Goal: Understand site structure: Understand site structure

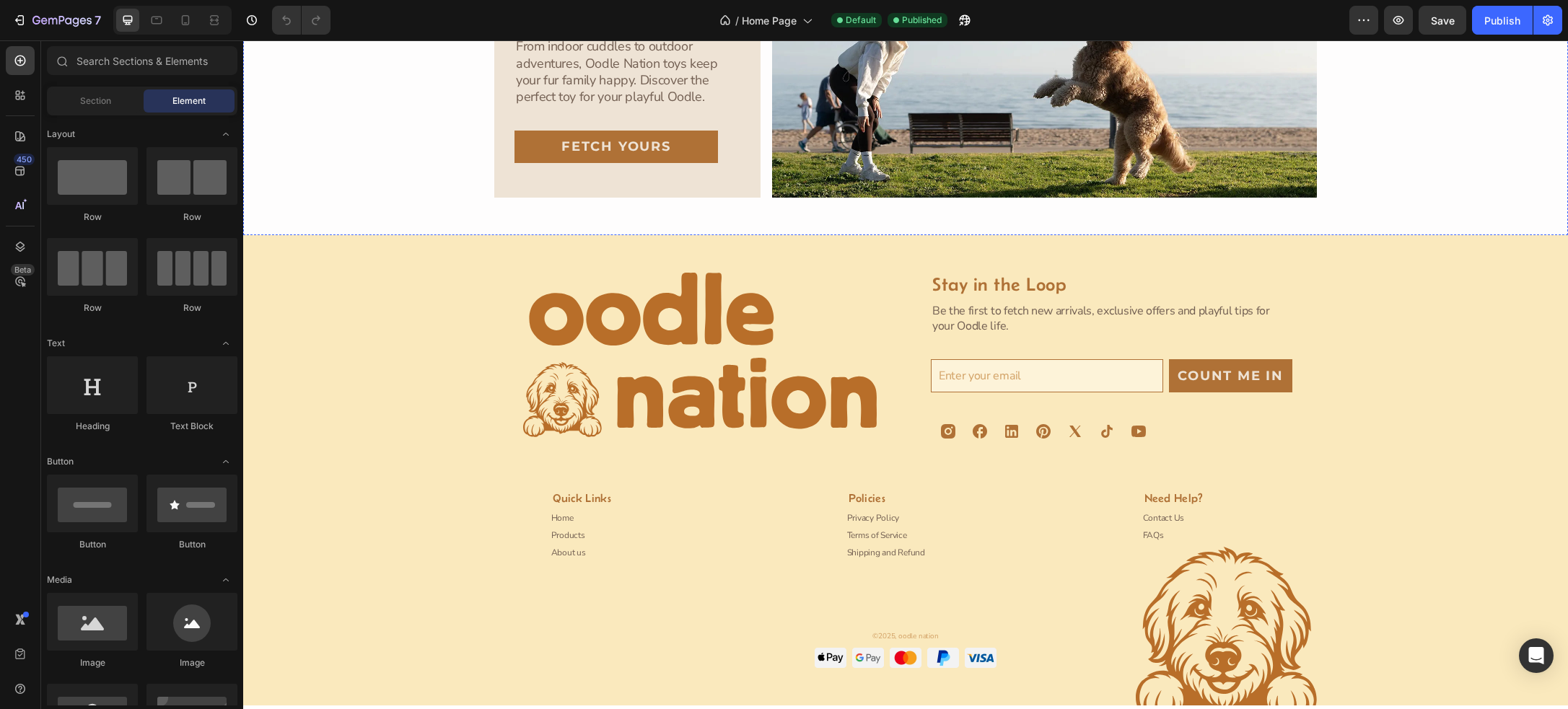
scroll to position [3412, 0]
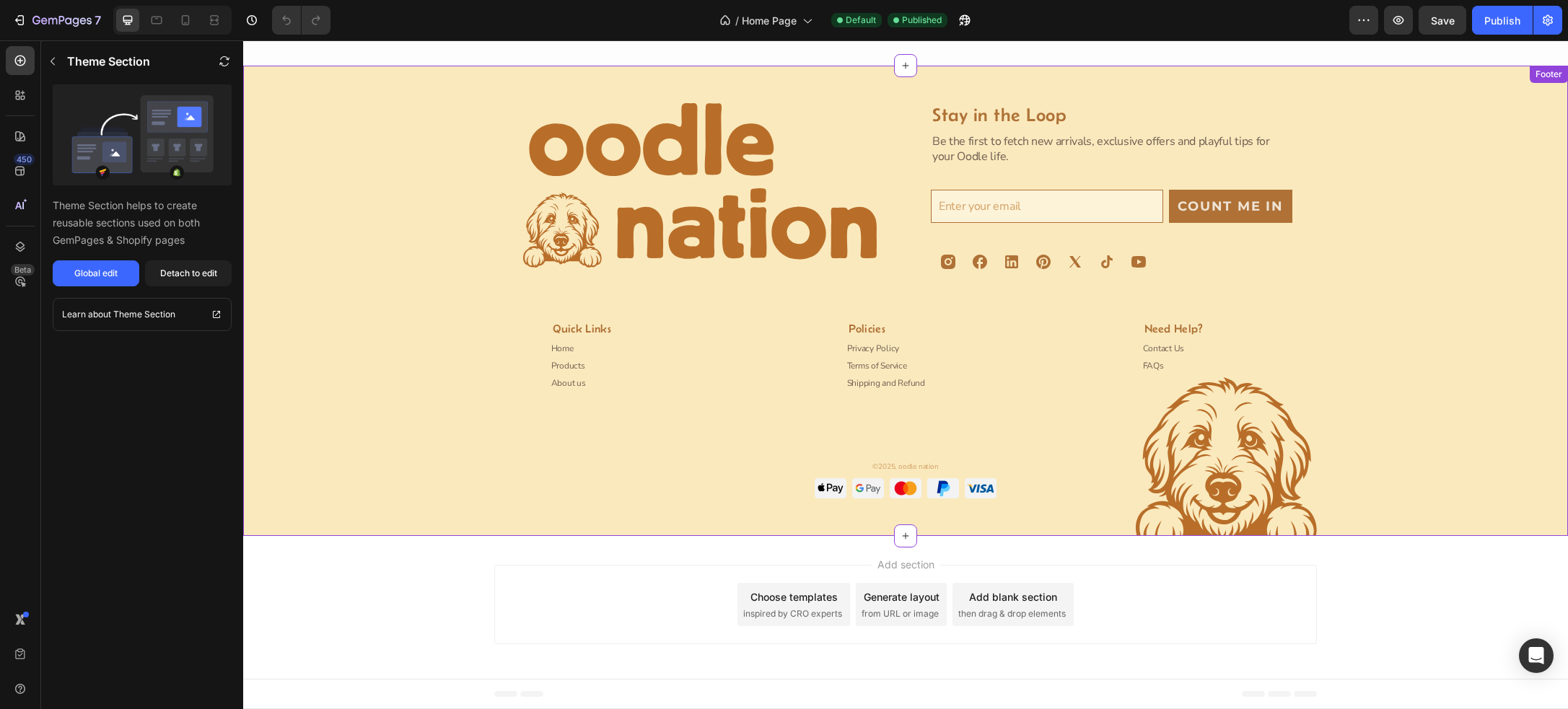
click at [562, 379] on p "About us" at bounding box center [569, 383] width 35 height 12
click at [570, 381] on p "About us" at bounding box center [569, 383] width 35 height 12
click at [573, 383] on p "About us" at bounding box center [569, 383] width 35 height 12
click at [186, 449] on div "Theme Section Theme Section helps to create reusable sections used on both GemP…" at bounding box center [142, 375] width 202 height 668
click at [569, 384] on p "About us" at bounding box center [569, 383] width 35 height 12
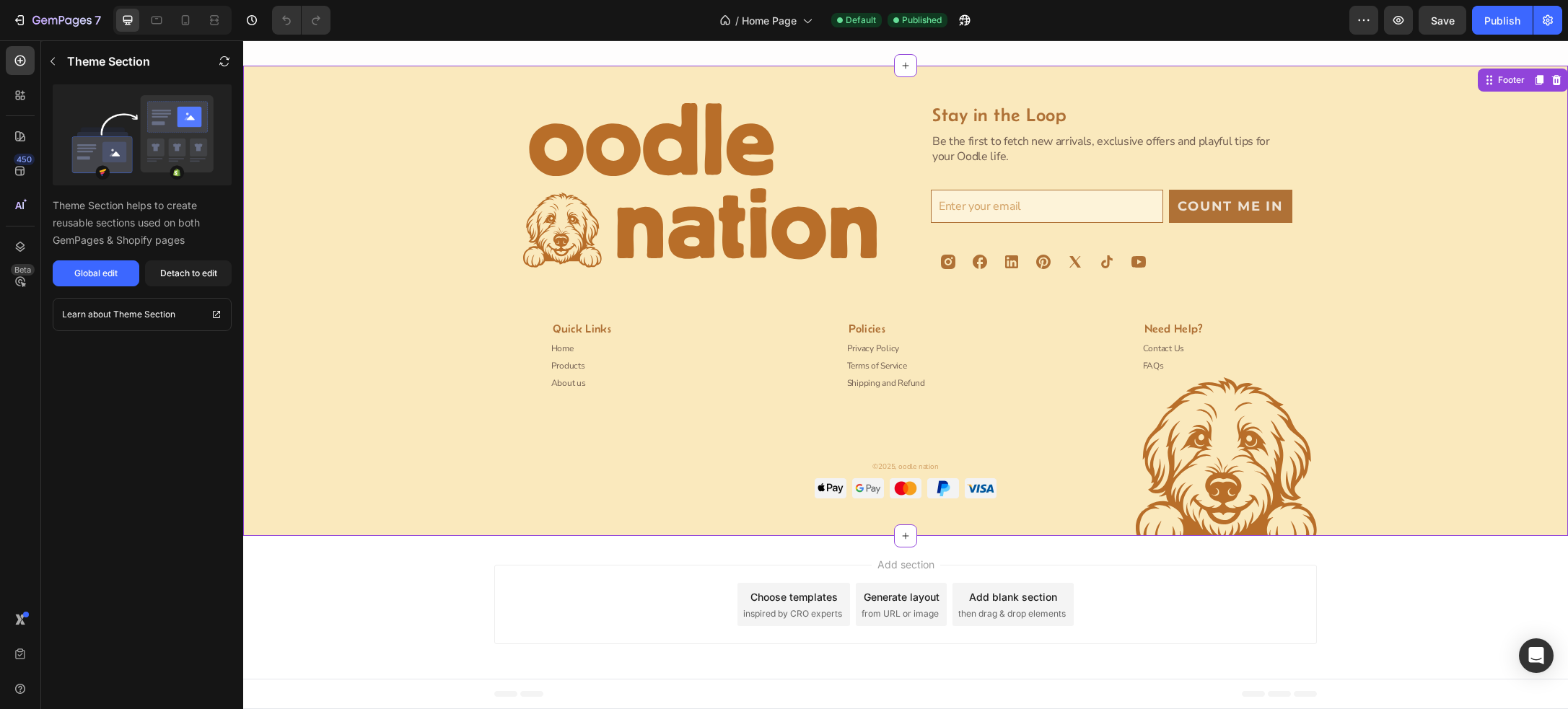
click at [577, 382] on p "About us" at bounding box center [569, 383] width 35 height 12
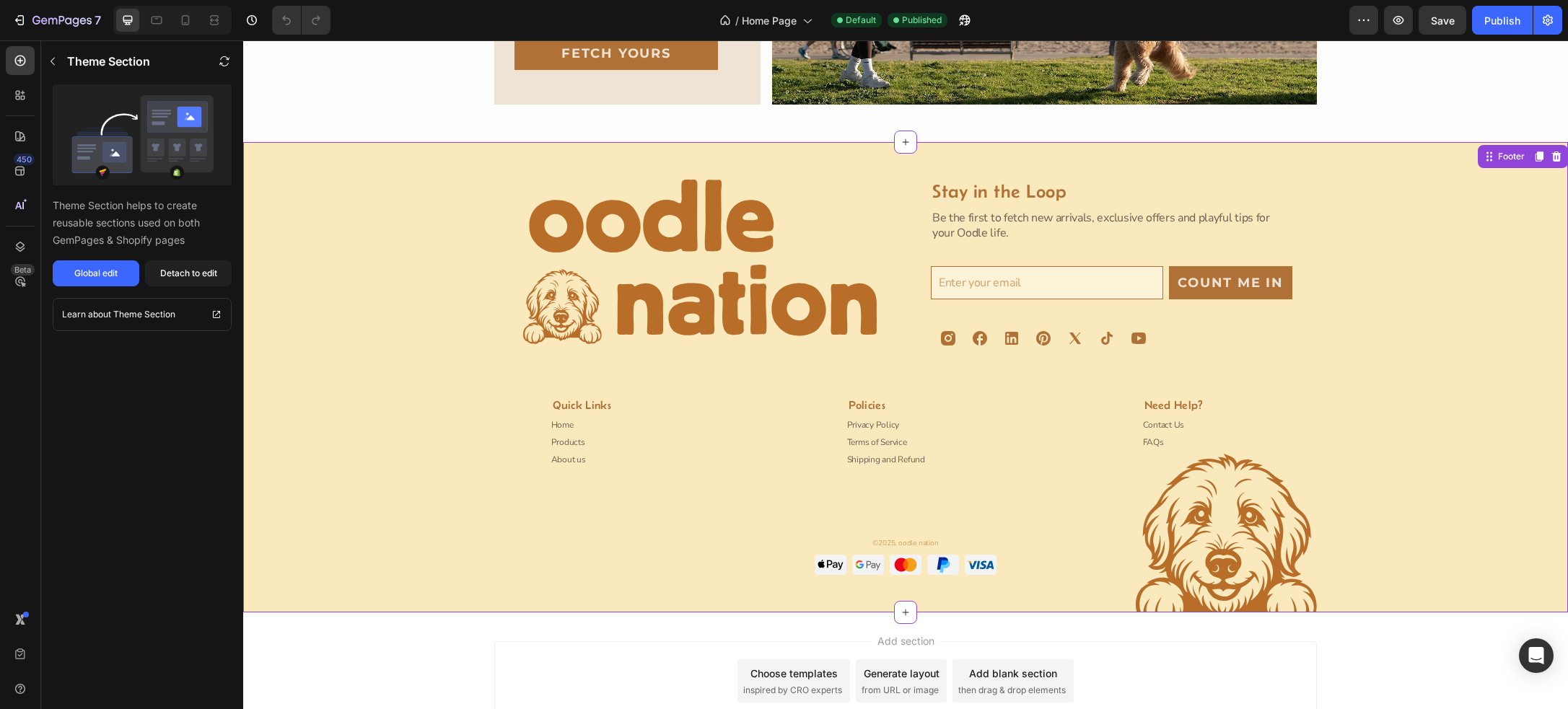
scroll to position [3333, 0]
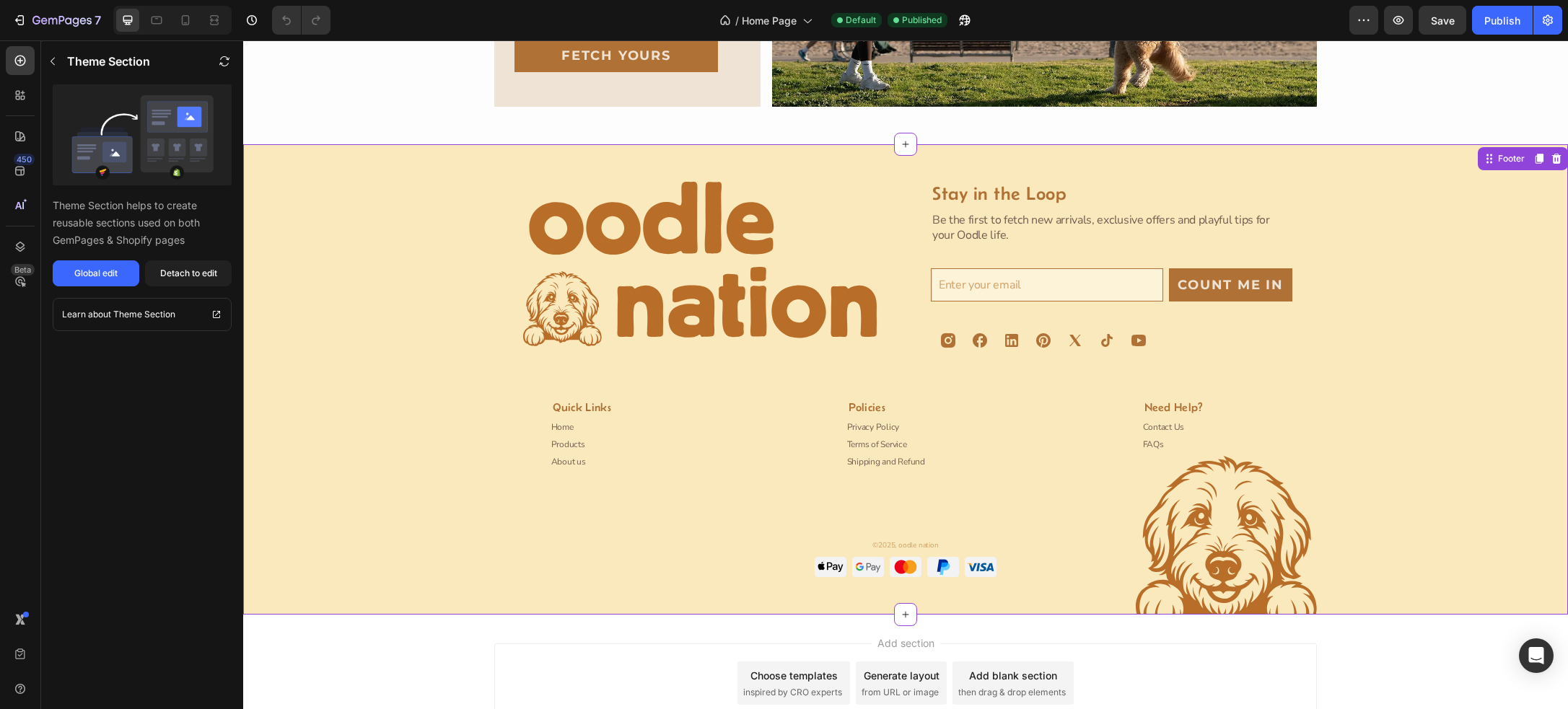
click at [565, 462] on p "About us" at bounding box center [569, 462] width 35 height 12
click at [1503, 157] on div "Footer" at bounding box center [1511, 159] width 33 height 13
drag, startPoint x: 640, startPoint y: 384, endPoint x: 662, endPoint y: 370, distance: 26.1
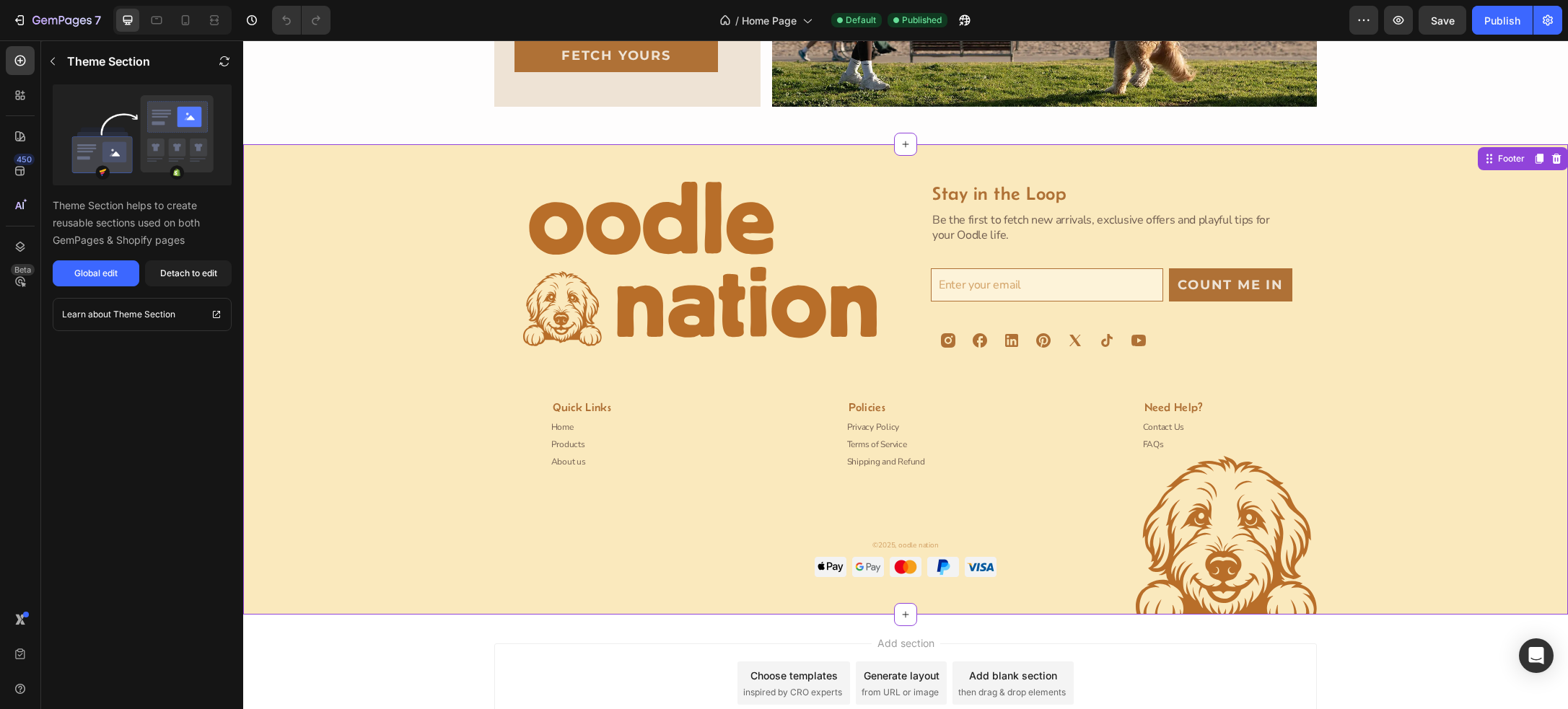
click at [640, 385] on div "Image Stay in the Loop Heading Be the first to fetch new arrivals, exclusive of…" at bounding box center [905, 398] width 1290 height 433
click at [130, 318] on p "Theme Section" at bounding box center [144, 315] width 62 height 14
click at [17, 18] on icon "button" at bounding box center [20, 20] width 15 height 14
